Goal: Information Seeking & Learning: Learn about a topic

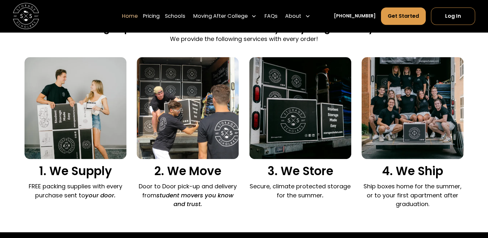
scroll to position [425, 0]
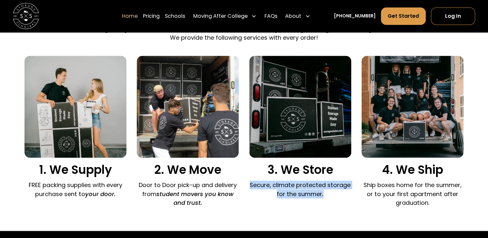
drag, startPoint x: 246, startPoint y: 186, endPoint x: 326, endPoint y: 190, distance: 80.0
click at [326, 190] on div "1. We Supply FREE packing supplies with every purchase sent to your door. 2. We…" at bounding box center [243, 133] width 439 height 154
drag, startPoint x: 326, startPoint y: 190, endPoint x: 348, endPoint y: 203, distance: 25.2
click at [348, 203] on div "1. We Supply FREE packing supplies with every purchase sent to your door. 2. We…" at bounding box center [243, 133] width 439 height 154
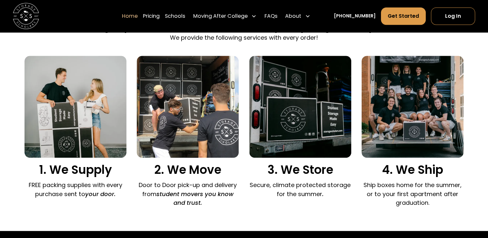
click at [378, 191] on p "Ship boxes home for the summer, or to your first apartment after graduation." at bounding box center [412, 194] width 102 height 26
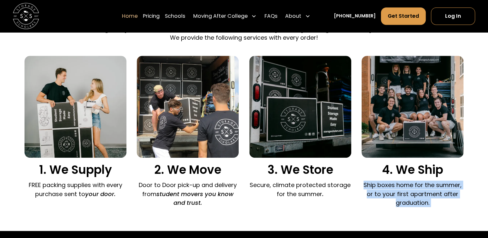
click at [378, 191] on p "Ship boxes home for the summer, or to your first apartment after graduation." at bounding box center [412, 194] width 102 height 26
drag, startPoint x: 378, startPoint y: 191, endPoint x: 363, endPoint y: 188, distance: 15.2
click at [363, 188] on p "Ship boxes home for the summer, or to your first apartment after graduation." at bounding box center [412, 194] width 102 height 26
click at [378, 187] on p "Ship boxes home for the summer, or to your first apartment after graduation." at bounding box center [412, 194] width 102 height 26
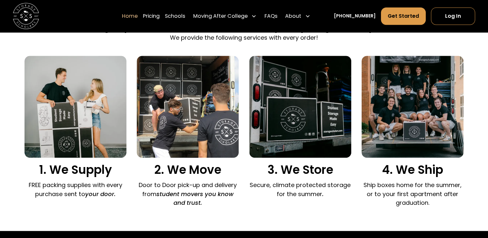
click at [378, 187] on p "Ship boxes home for the summer, or to your first apartment after graduation." at bounding box center [412, 194] width 102 height 26
drag, startPoint x: 378, startPoint y: 187, endPoint x: 376, endPoint y: 191, distance: 4.6
click at [376, 191] on p "Ship boxes home for the summer, or to your first apartment after graduation." at bounding box center [412, 194] width 102 height 26
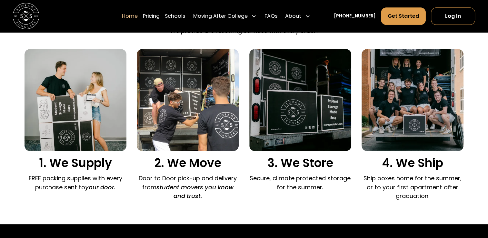
scroll to position [435, 0]
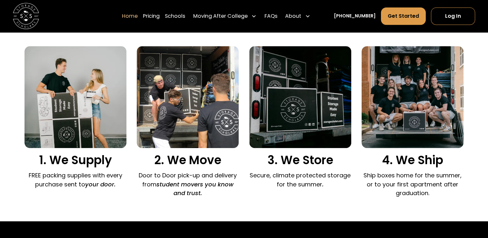
click at [165, 160] on h3 "2. We Move" at bounding box center [188, 160] width 102 height 14
drag, startPoint x: 165, startPoint y: 160, endPoint x: 150, endPoint y: 165, distance: 16.6
click at [150, 165] on h3 "2. We Move" at bounding box center [188, 160] width 102 height 14
click at [304, 176] on p "Secure, climate protected storage for the summer ." at bounding box center [300, 179] width 102 height 17
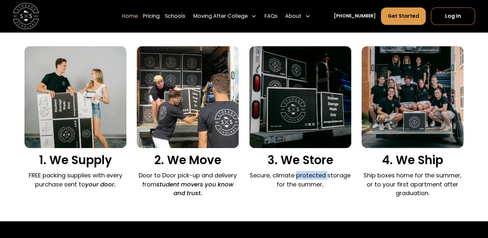
click at [304, 176] on p "Secure, climate protected storage for the summer ." at bounding box center [300, 179] width 102 height 17
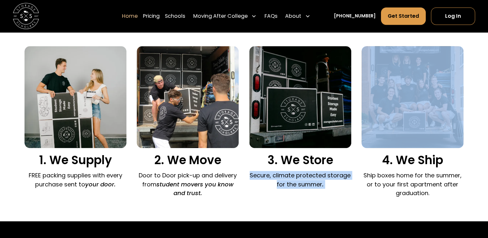
click at [304, 176] on p "Secure, climate protected storage for the summer ." at bounding box center [300, 179] width 102 height 17
drag, startPoint x: 304, startPoint y: 176, endPoint x: 279, endPoint y: 181, distance: 26.4
click at [279, 181] on p "Secure, climate protected storage for the summer ." at bounding box center [300, 179] width 102 height 17
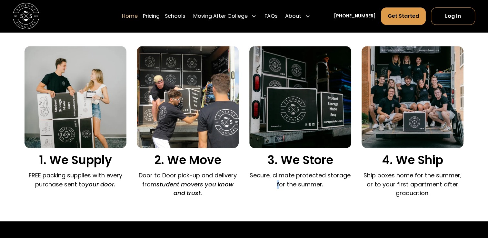
drag, startPoint x: 279, startPoint y: 181, endPoint x: 263, endPoint y: 202, distance: 25.3
click at [263, 202] on div "Sign up in 5 minutes and we'll do literally everything else for you... We provi…" at bounding box center [243, 106] width 439 height 230
drag, startPoint x: 263, startPoint y: 202, endPoint x: 338, endPoint y: 204, distance: 74.8
click at [338, 204] on div "Sign up in 5 minutes and we'll do literally everything else for you... We provi…" at bounding box center [243, 106] width 439 height 230
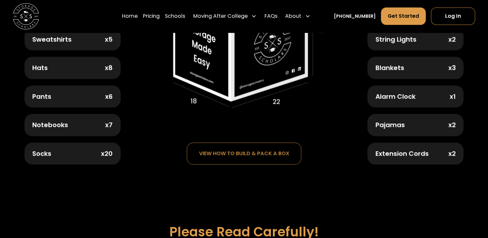
scroll to position [529, 0]
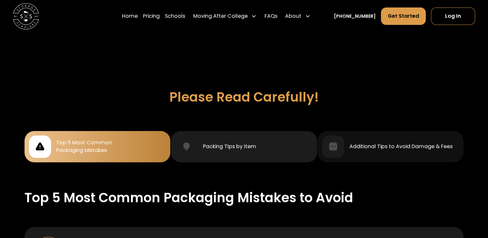
click at [211, 146] on div "Packing TIps by Item" at bounding box center [229, 146] width 53 height 8
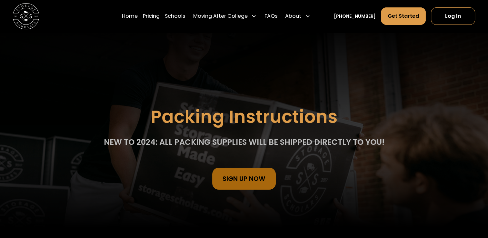
scroll to position [0, 0]
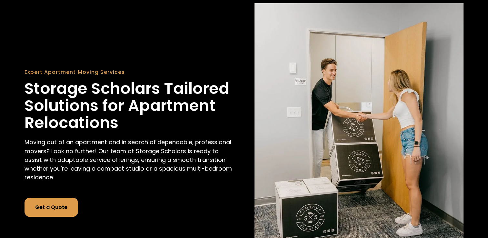
scroll to position [47, 0]
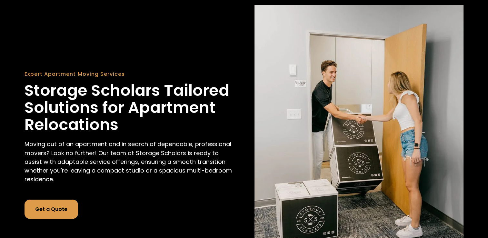
click at [50, 75] on div "Expert Apartment Moving Services" at bounding box center [128, 74] width 209 height 8
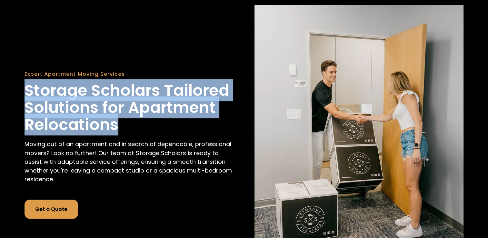
drag, startPoint x: 25, startPoint y: 92, endPoint x: 142, endPoint y: 119, distance: 119.6
click at [142, 119] on h1 "Storage Scholars Tailored Solutions for Apartment Relocations" at bounding box center [128, 107] width 209 height 51
drag, startPoint x: 142, startPoint y: 119, endPoint x: 120, endPoint y: 124, distance: 22.7
click at [120, 124] on h1 "Storage Scholars Tailored Solutions for Apartment Relocations" at bounding box center [128, 107] width 209 height 51
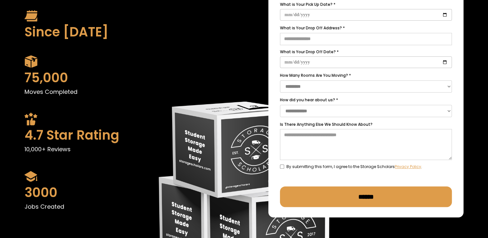
scroll to position [39, 0]
